Goal: Transaction & Acquisition: Purchase product/service

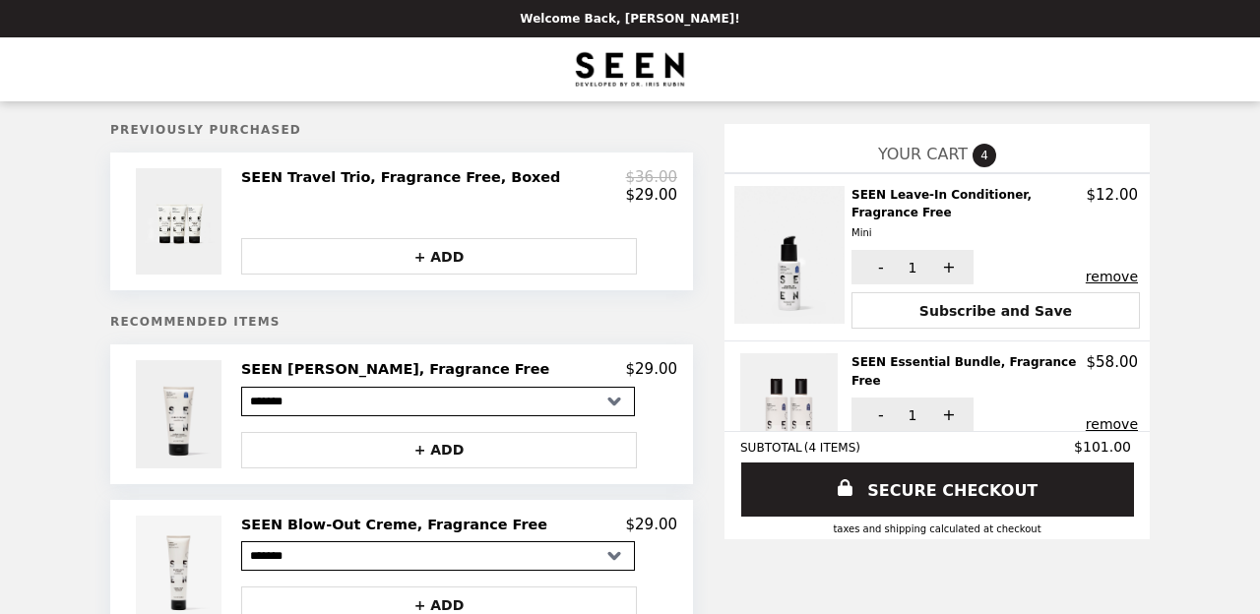
click at [392, 523] on h2 "SEEN Blow-Out Creme, Fragrance Free" at bounding box center [398, 525] width 314 height 18
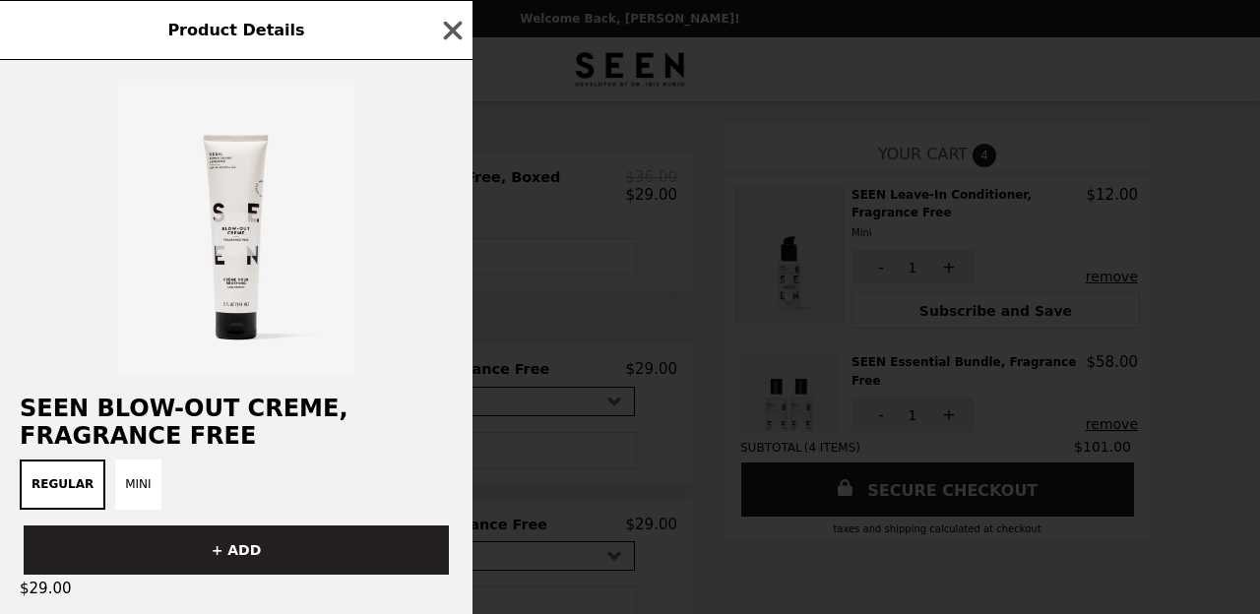
click at [287, 460] on div "Regular Mini" at bounding box center [236, 485] width 449 height 50
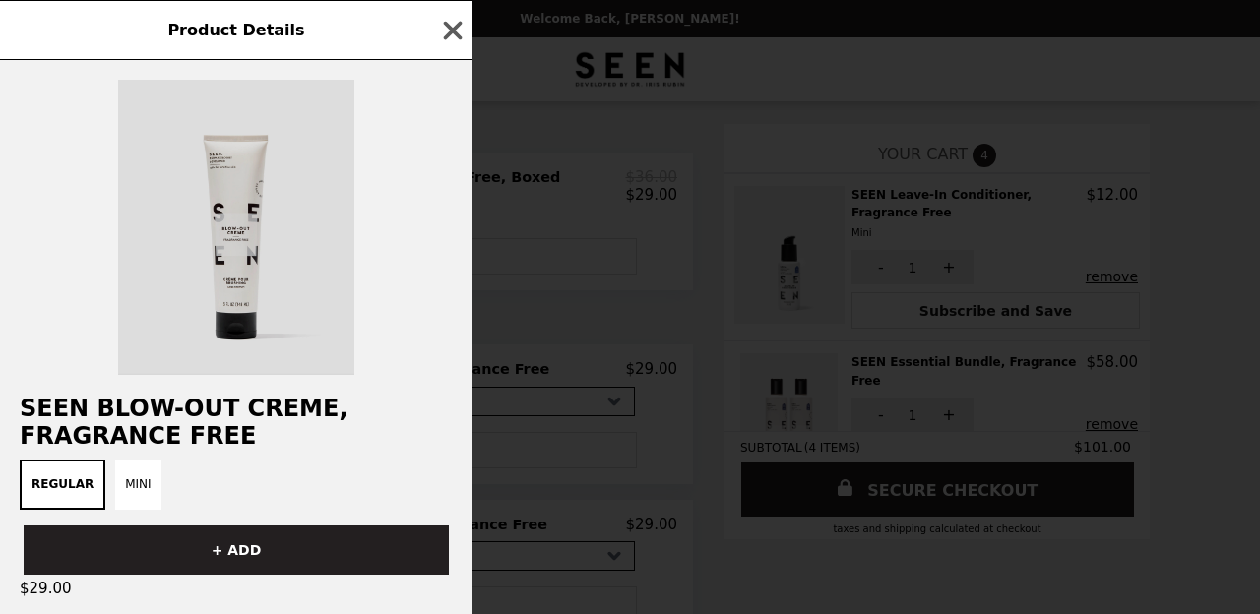
click at [251, 230] on img at bounding box center [236, 227] width 236 height 295
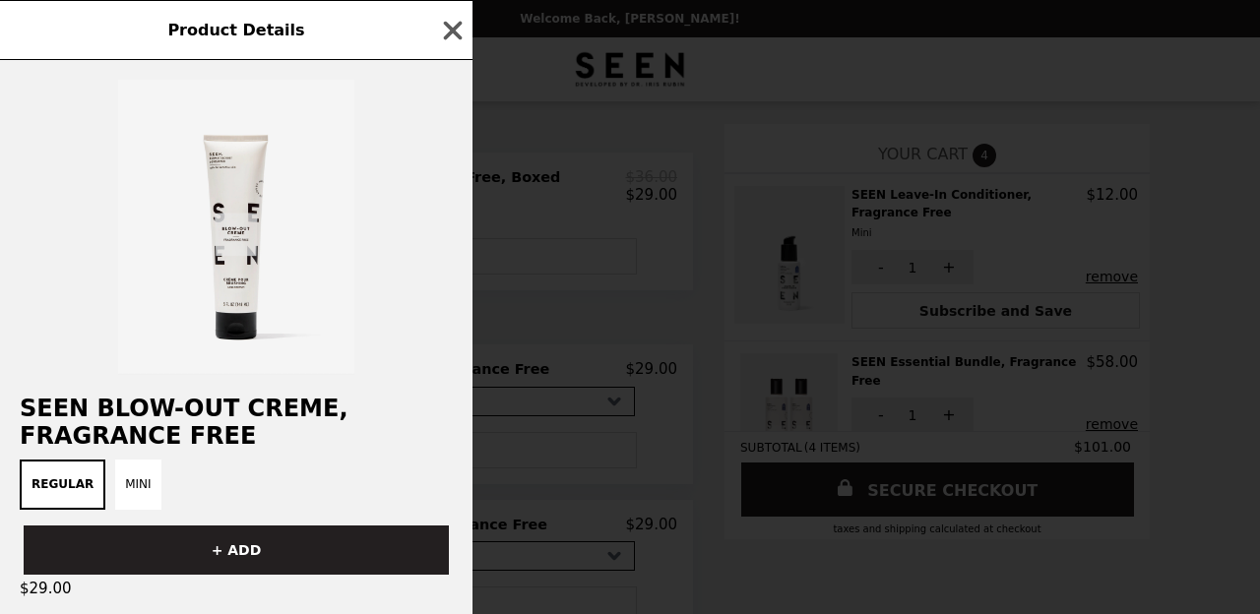
click at [275, 34] on span "Product Details" at bounding box center [235, 30] width 137 height 19
click at [230, 23] on span "Product Details" at bounding box center [235, 30] width 137 height 19
click at [449, 26] on icon "button" at bounding box center [453, 30] width 19 height 19
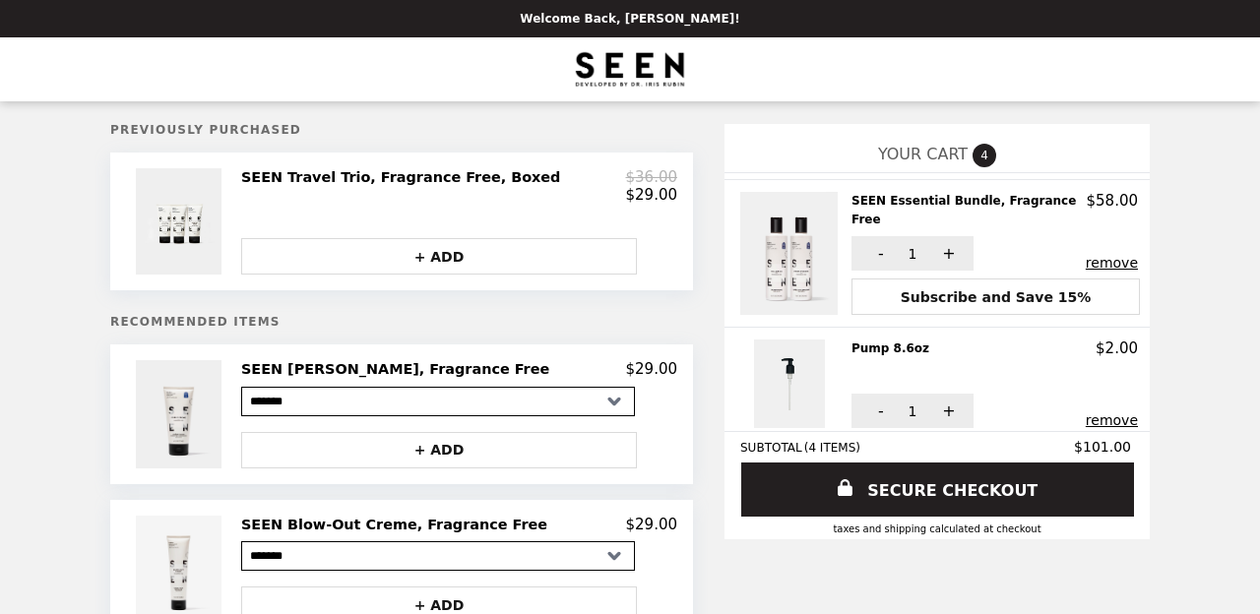
scroll to position [142, 0]
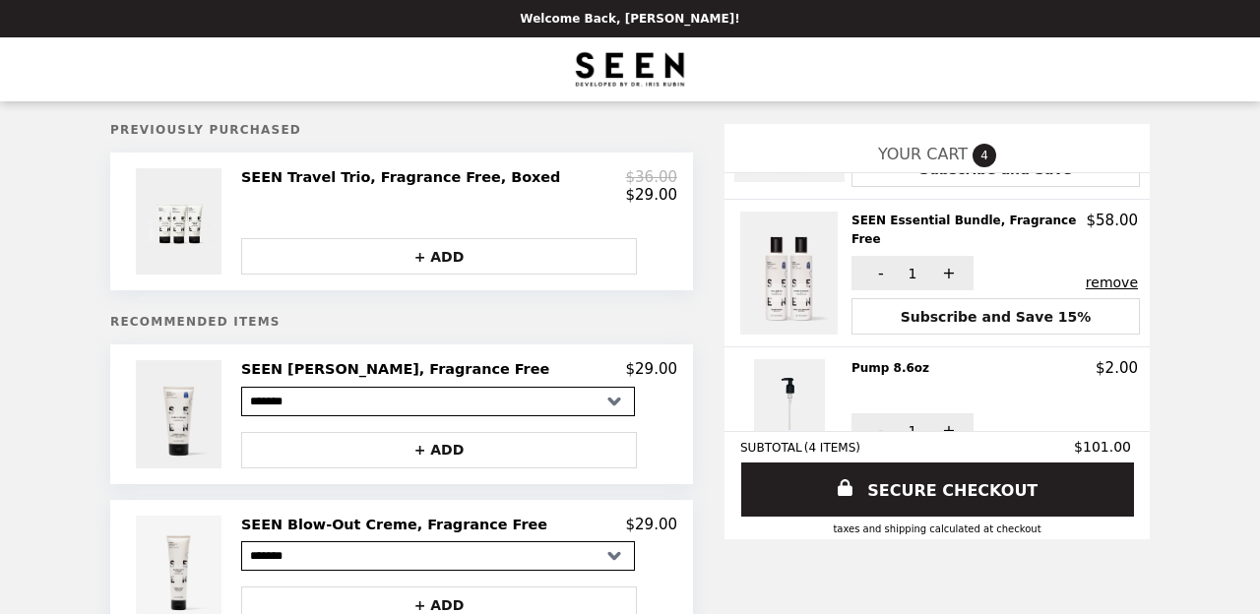
click at [874, 213] on h2 "SEEN Essential Bundle, Fragrance Free" at bounding box center [968, 230] width 235 height 36
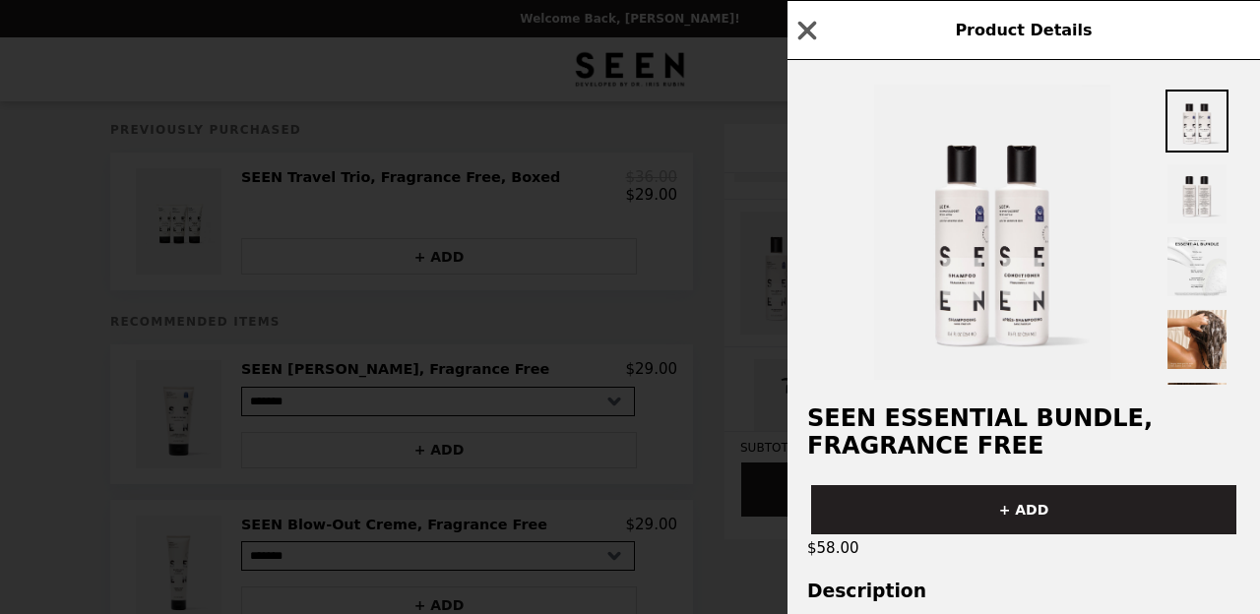
click at [744, 262] on div "Product Details SEEN Essential Bundle, Fragrance Free + ADD $58.00 Description …" at bounding box center [630, 307] width 1260 height 614
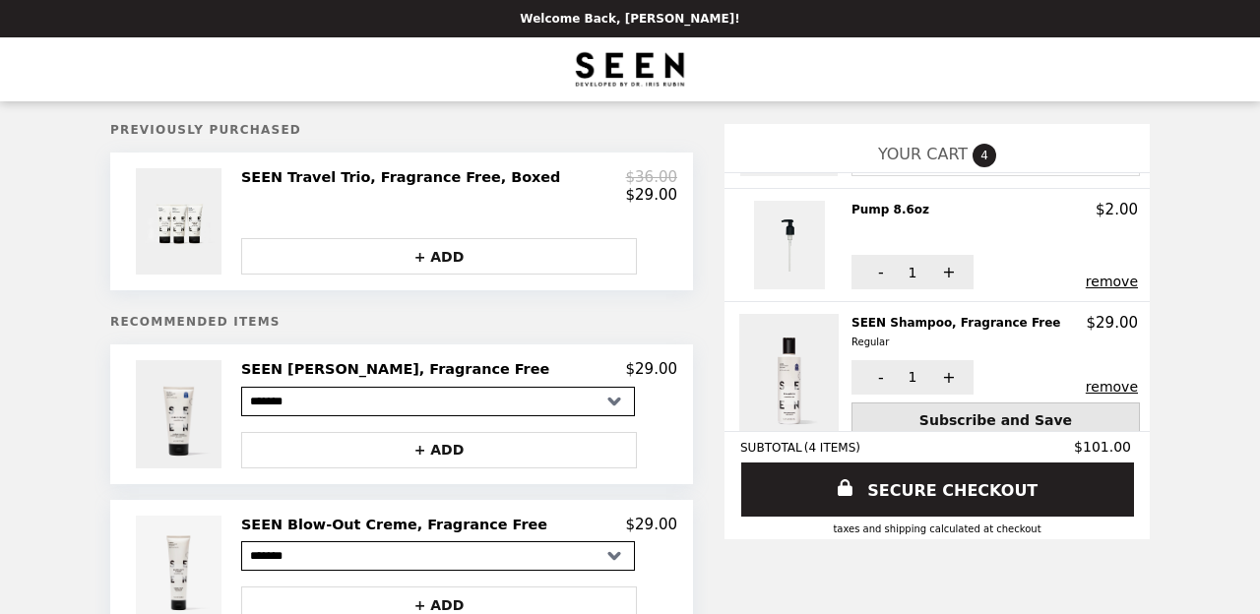
scroll to position [299, 0]
click at [1102, 380] on button "remove" at bounding box center [1111, 388] width 52 height 16
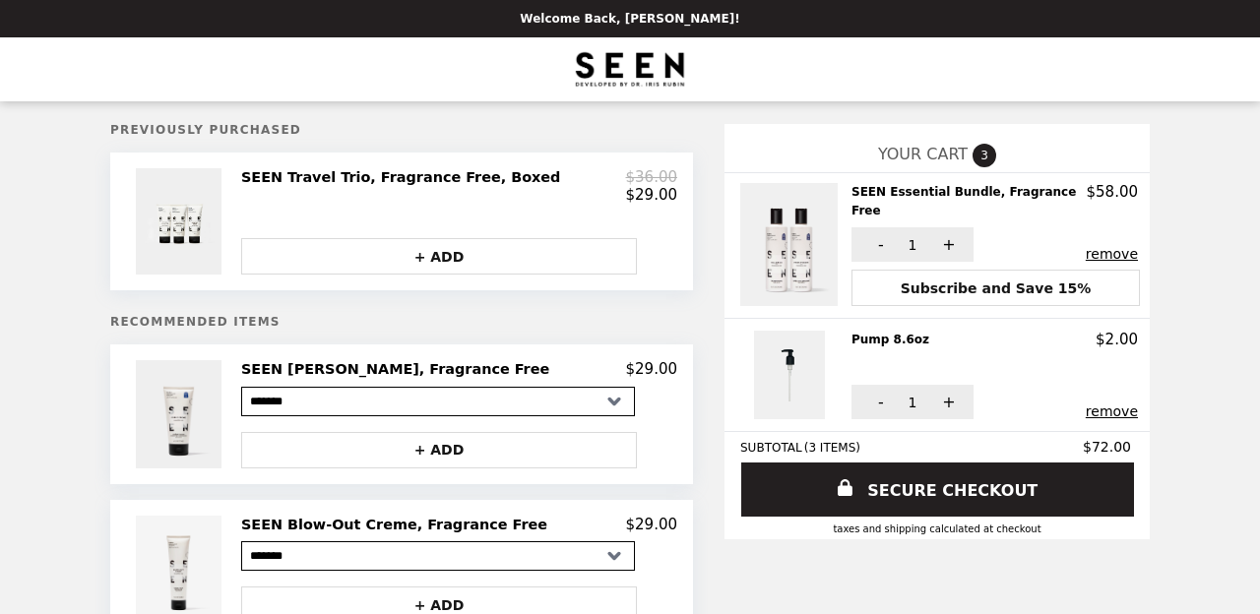
scroll to position [151, 0]
